Goal: Task Accomplishment & Management: Manage account settings

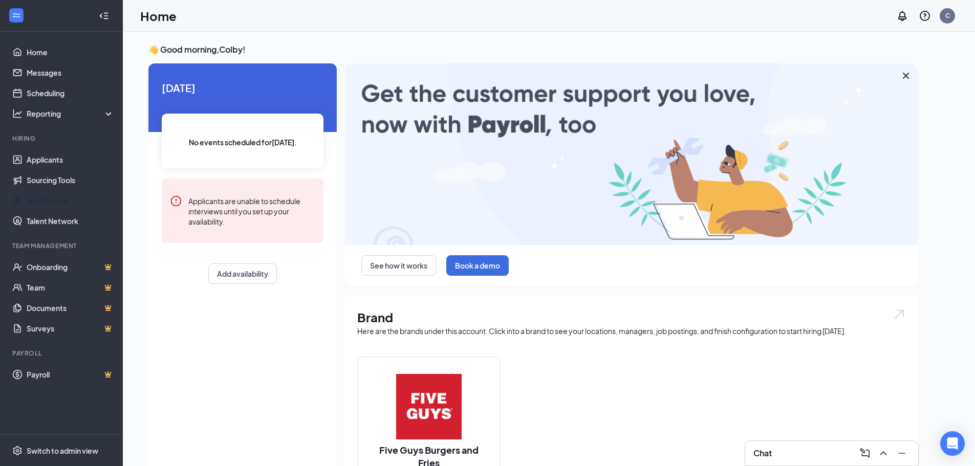
click at [63, 202] on link "Job Postings" at bounding box center [70, 200] width 87 height 20
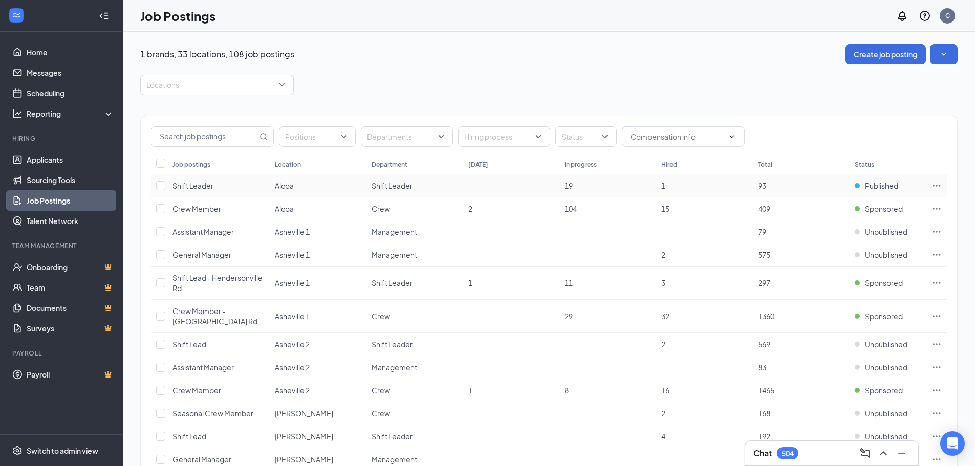
click at [198, 184] on span "Shift Leader" at bounding box center [192, 185] width 41 height 9
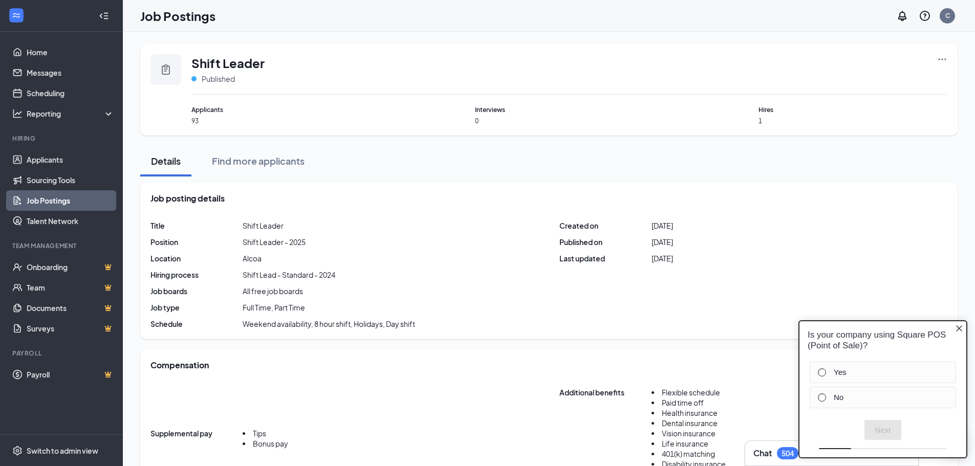
click at [210, 109] on span "Applicants" at bounding box center [285, 110] width 189 height 10
click at [960, 326] on icon "Close button" at bounding box center [959, 328] width 8 height 8
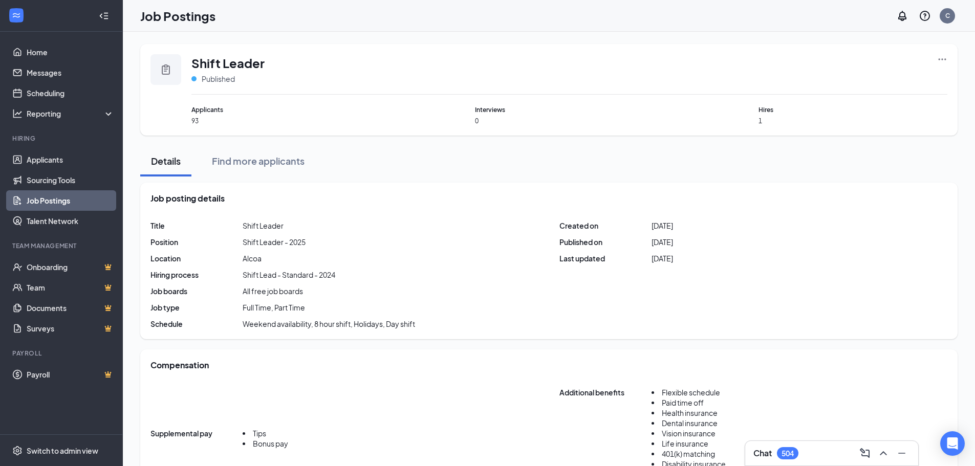
click at [196, 123] on span "93" at bounding box center [285, 121] width 189 height 9
click at [50, 206] on link "Job Postings" at bounding box center [70, 200] width 87 height 20
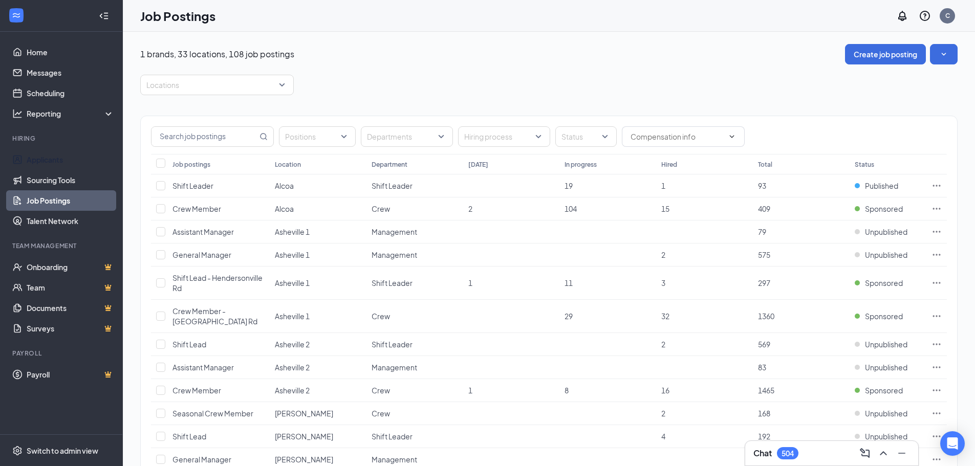
click at [70, 158] on link "Applicants" at bounding box center [70, 159] width 87 height 20
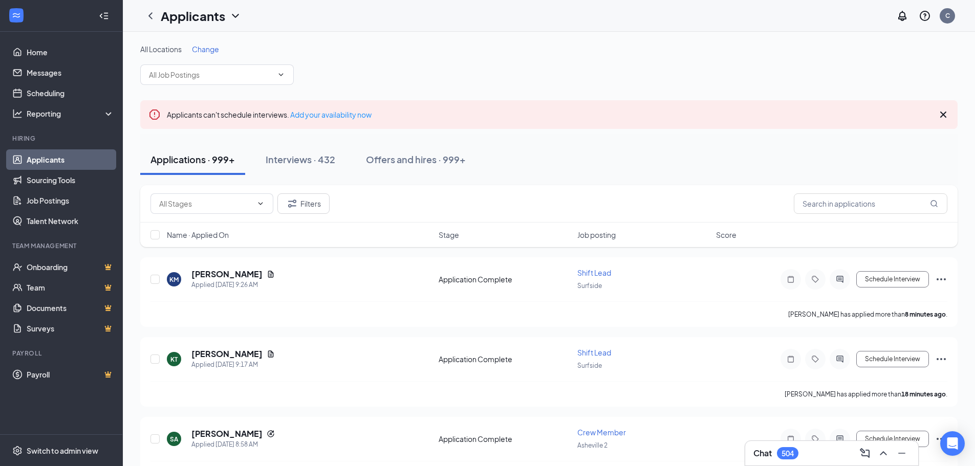
click at [284, 78] on icon "ChevronDown" at bounding box center [281, 75] width 8 height 8
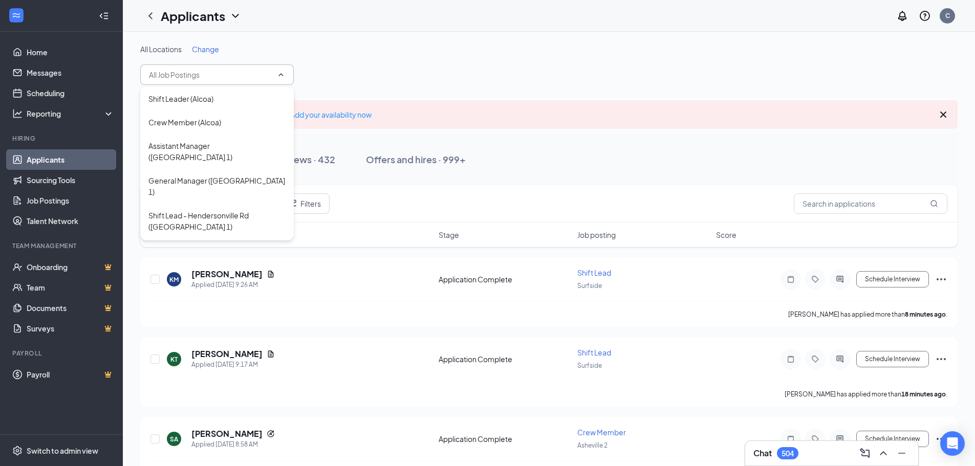
click at [236, 101] on div "Shift Leader (Alcoa)" at bounding box center [216, 98] width 137 height 11
type input "Shift Leader (Alcoa)"
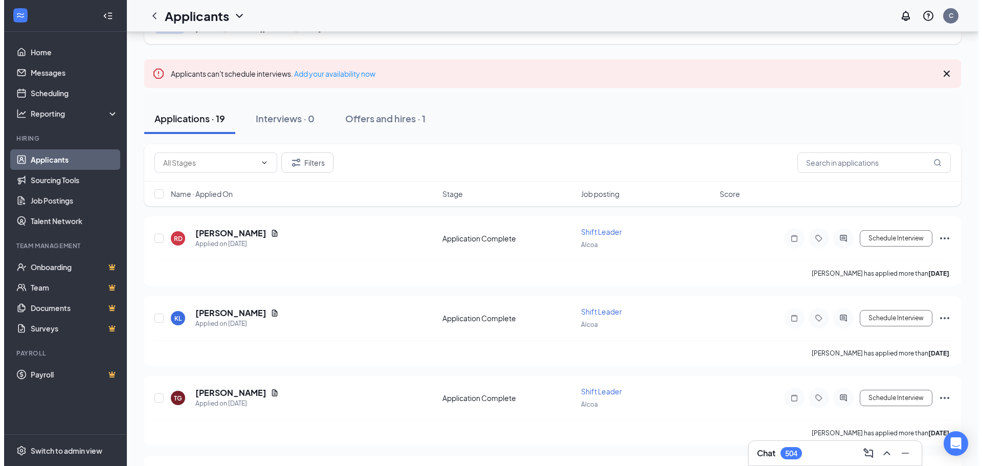
scroll to position [102, 0]
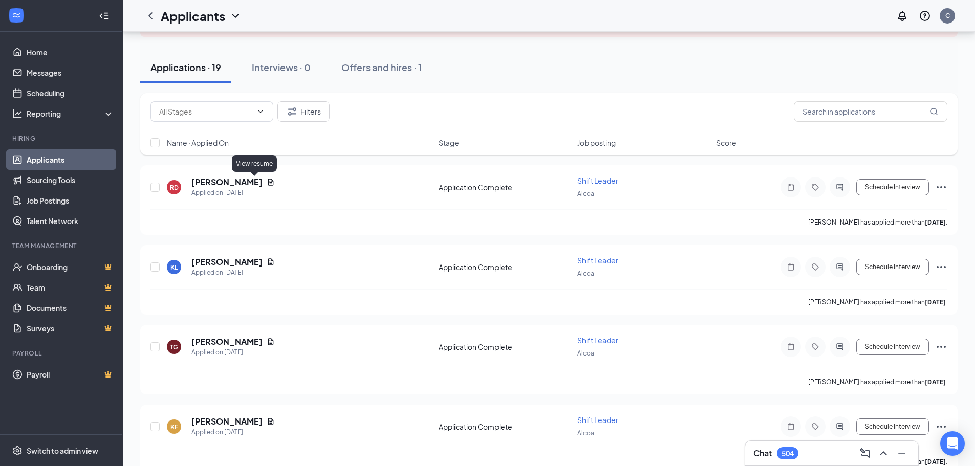
click at [267, 183] on icon "Document" at bounding box center [271, 182] width 8 height 8
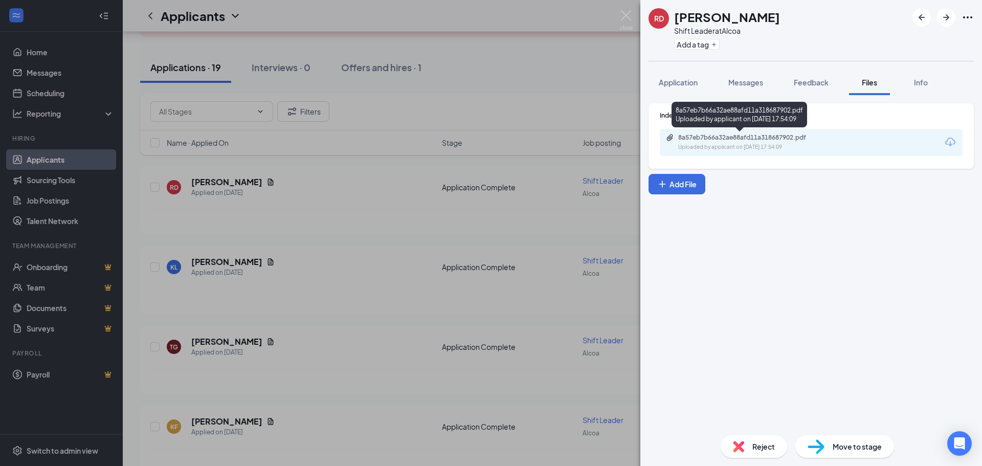
click at [739, 142] on div "8a57eb7b66a32ae88afd11a318687902.pdf Uploaded by applicant on [DATE] 17:54:09" at bounding box center [749, 143] width 166 height 18
click at [626, 17] on img at bounding box center [626, 20] width 13 height 20
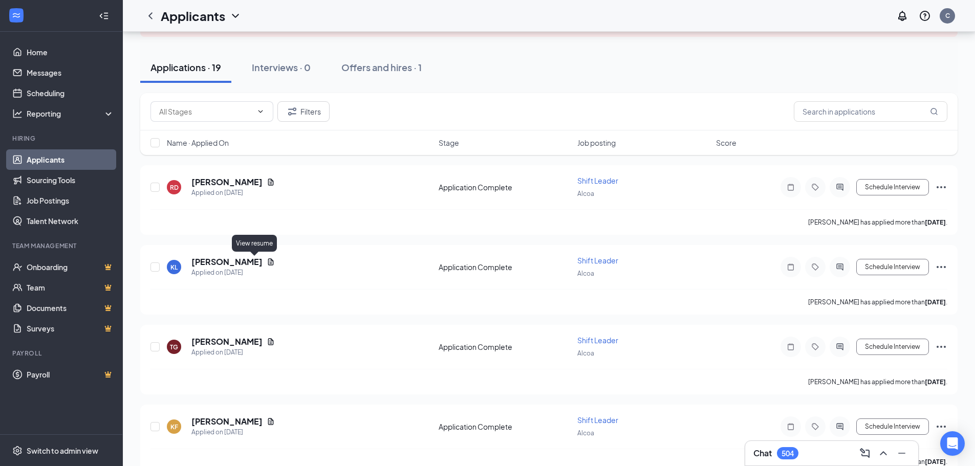
click at [267, 262] on icon "Document" at bounding box center [271, 262] width 8 height 8
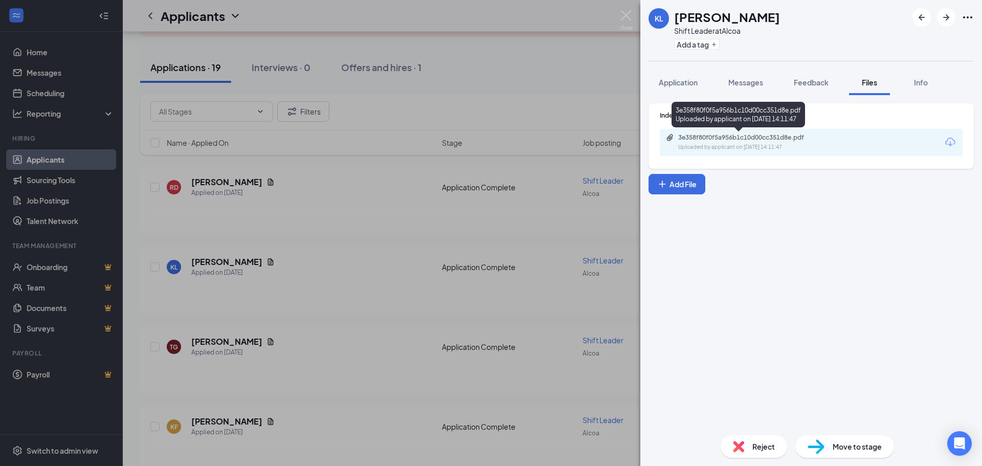
click at [777, 145] on div "Uploaded by applicant on [DATE] 14:11:47" at bounding box center [754, 147] width 153 height 8
